Goal: Information Seeking & Learning: Find specific fact

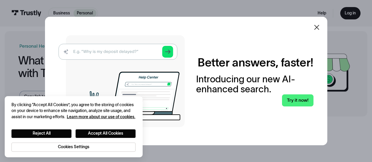
click at [320, 29] on icon at bounding box center [316, 27] width 7 height 7
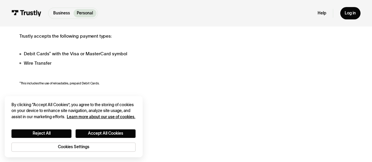
scroll to position [110, 0]
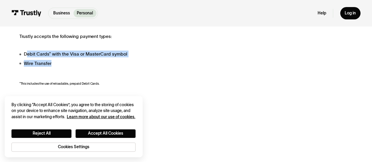
drag, startPoint x: 25, startPoint y: 55, endPoint x: 85, endPoint y: 65, distance: 60.6
click at [85, 65] on ul "Debit Cards* with the Visa or MasterCard symbol Wire Transfer" at bounding box center [126, 59] width 214 height 16
click at [85, 65] on li "Wire Transfer" at bounding box center [126, 63] width 214 height 7
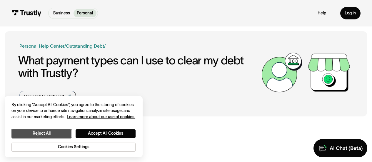
click at [56, 133] on button "Reject All" at bounding box center [41, 133] width 60 height 9
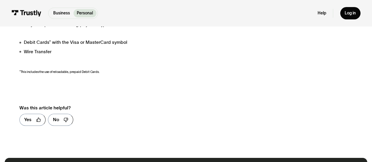
scroll to position [123, 0]
